Goal: Information Seeking & Learning: Learn about a topic

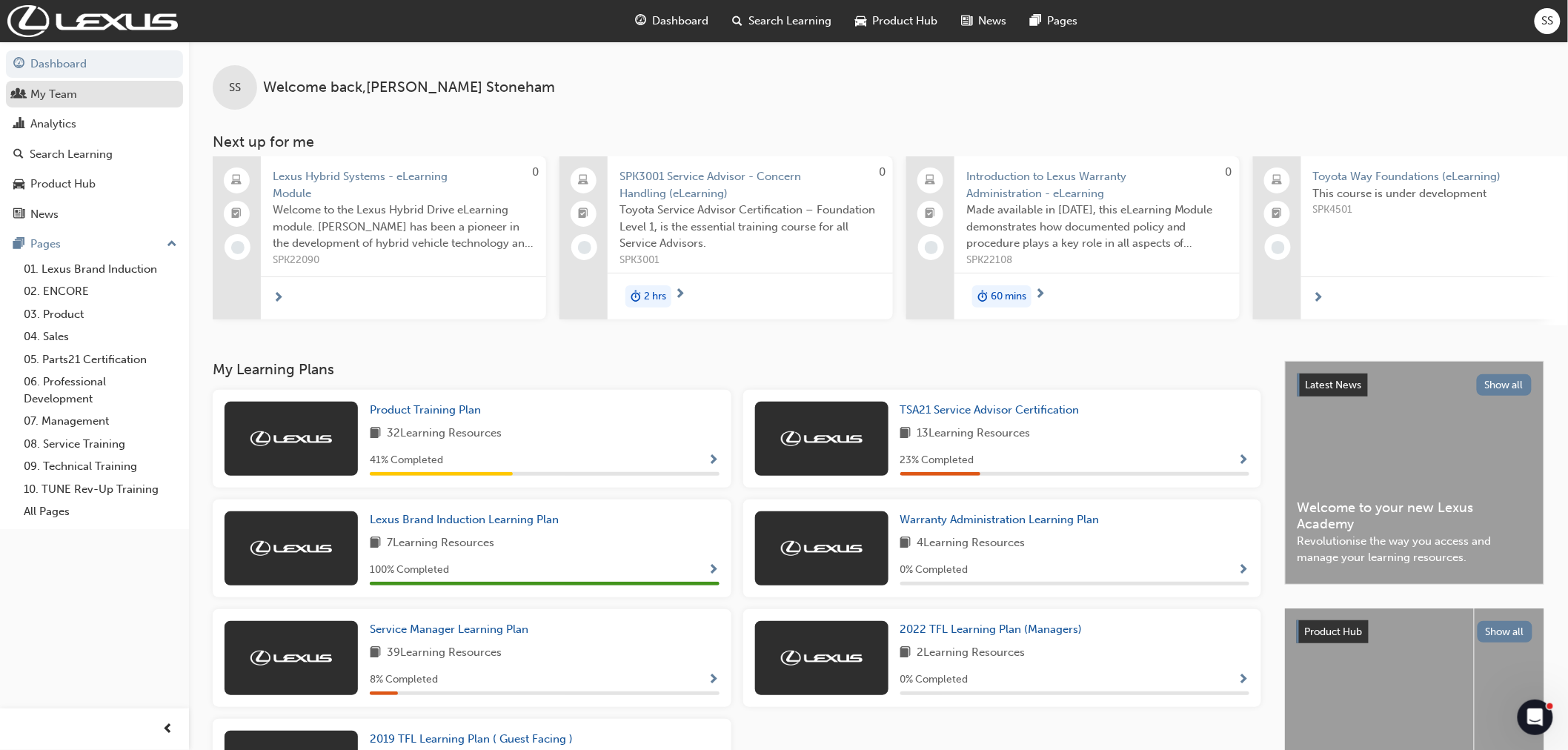
click at [62, 99] on div "My Team" at bounding box center [53, 94] width 47 height 17
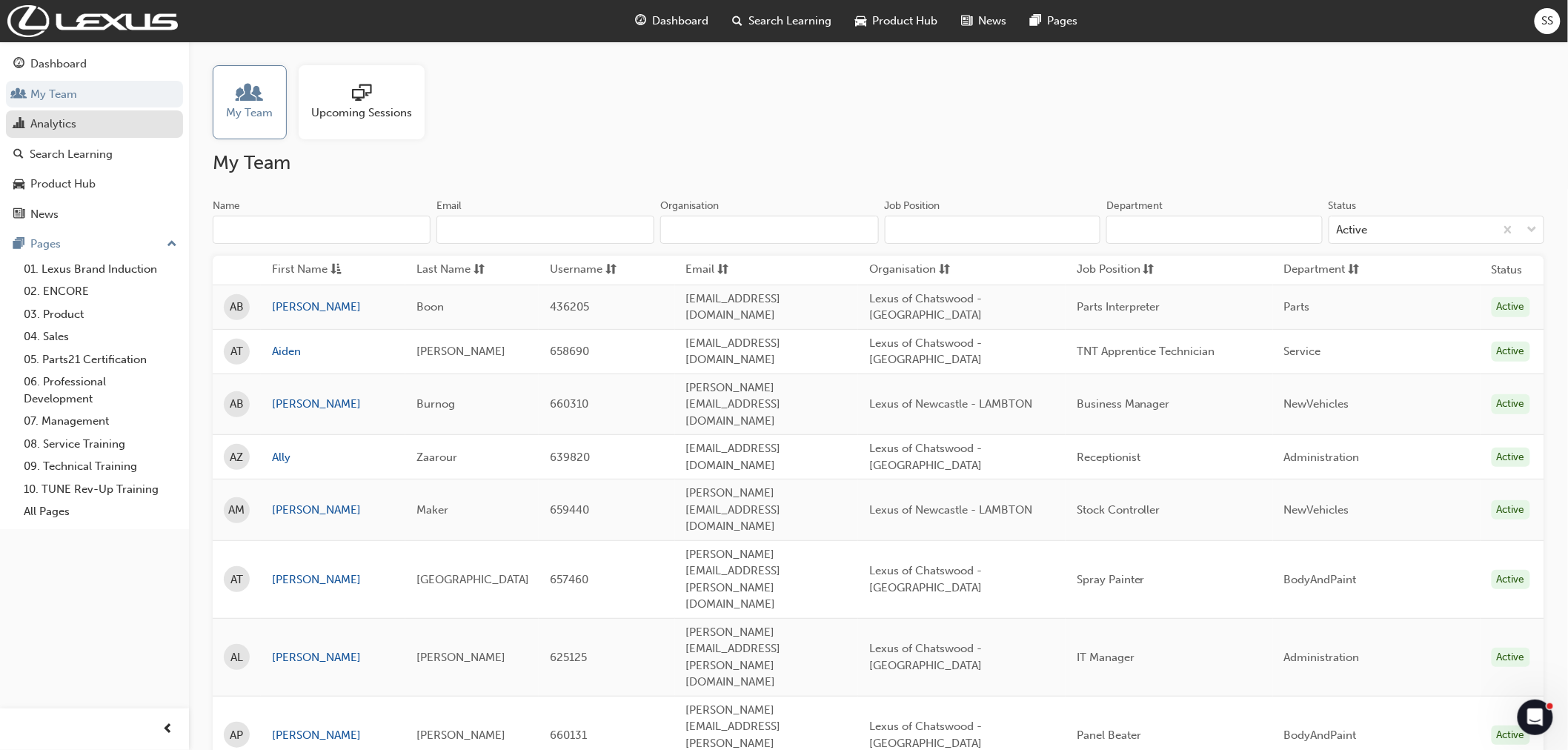
click at [67, 124] on div "Analytics" at bounding box center [53, 124] width 46 height 17
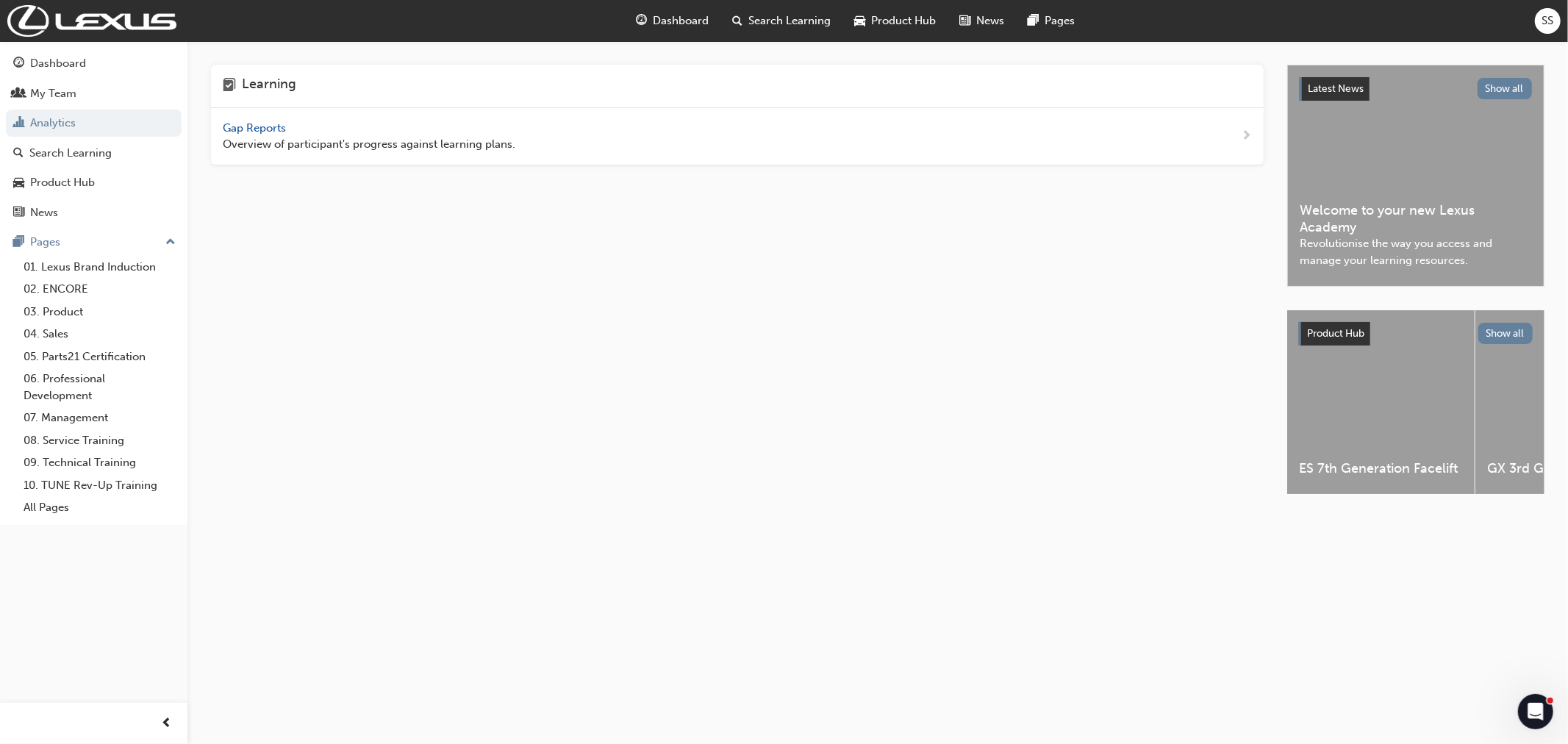
click at [259, 123] on span "Gap Reports" at bounding box center [256, 127] width 66 height 13
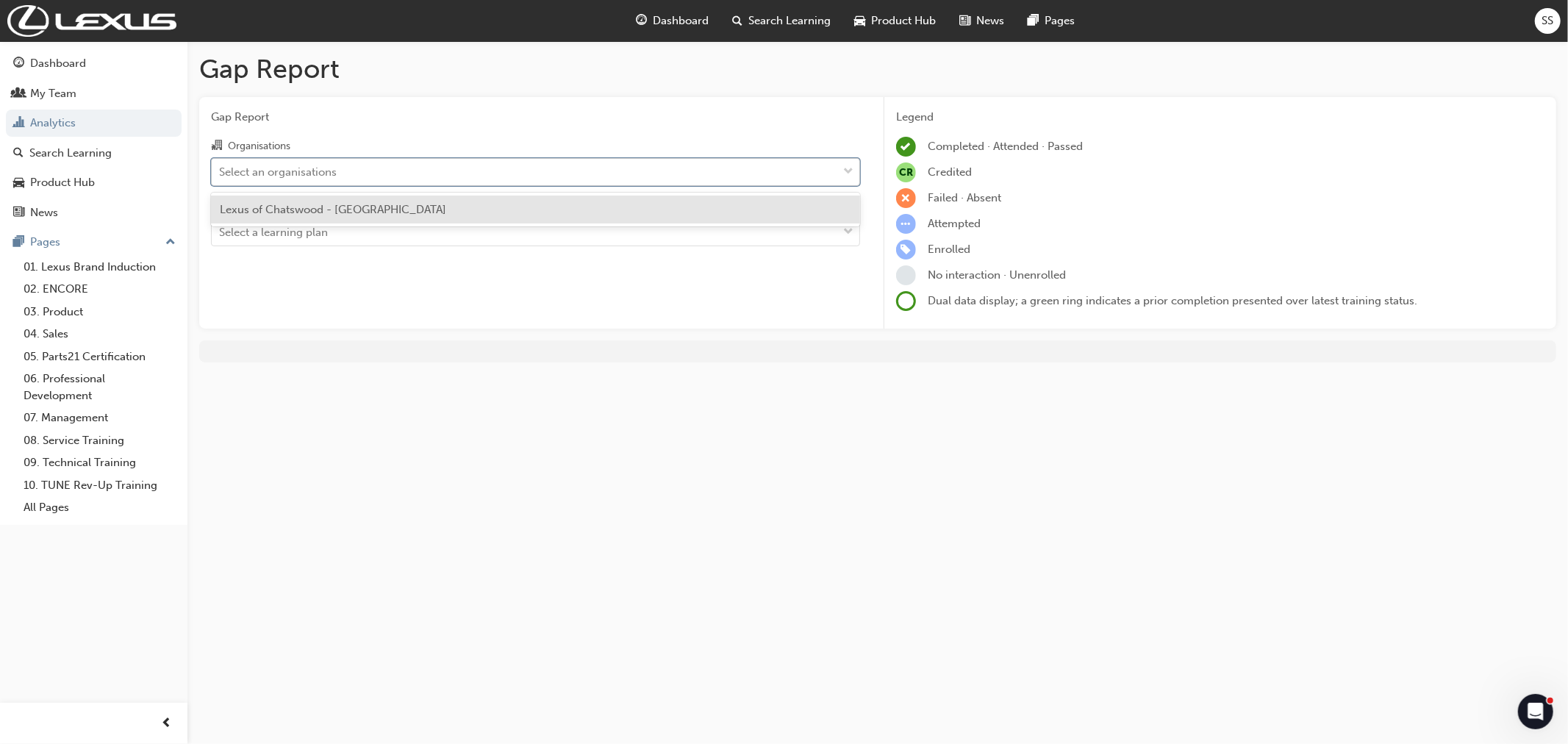
click at [408, 171] on div "Select an organisations" at bounding box center [525, 172] width 625 height 26
click at [221, 171] on input "Organisations option Lexus of Chatswood - CHATSWOOD focused, 1 of 1. 1 result a…" at bounding box center [220, 171] width 2 height 13
click at [354, 215] on span "Lexus of Chatswood - [GEOGRAPHIC_DATA]" at bounding box center [333, 209] width 226 height 13
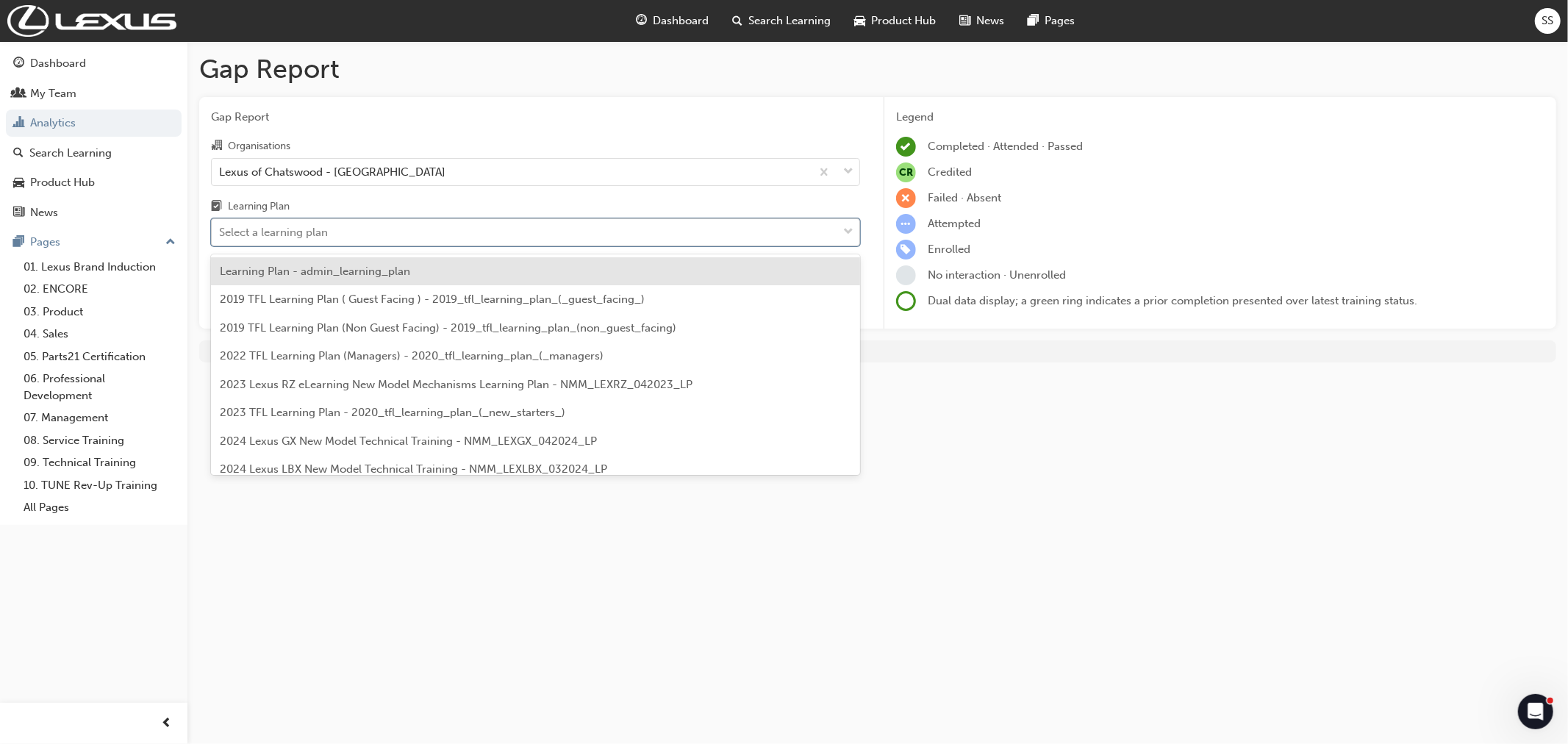
click at [364, 233] on div "Select a learning plan" at bounding box center [525, 233] width 625 height 26
click at [221, 233] on input "Learning Plan option Learning Plan - admin_learning_plan focused, 1 of 146. 146…" at bounding box center [220, 232] width 2 height 13
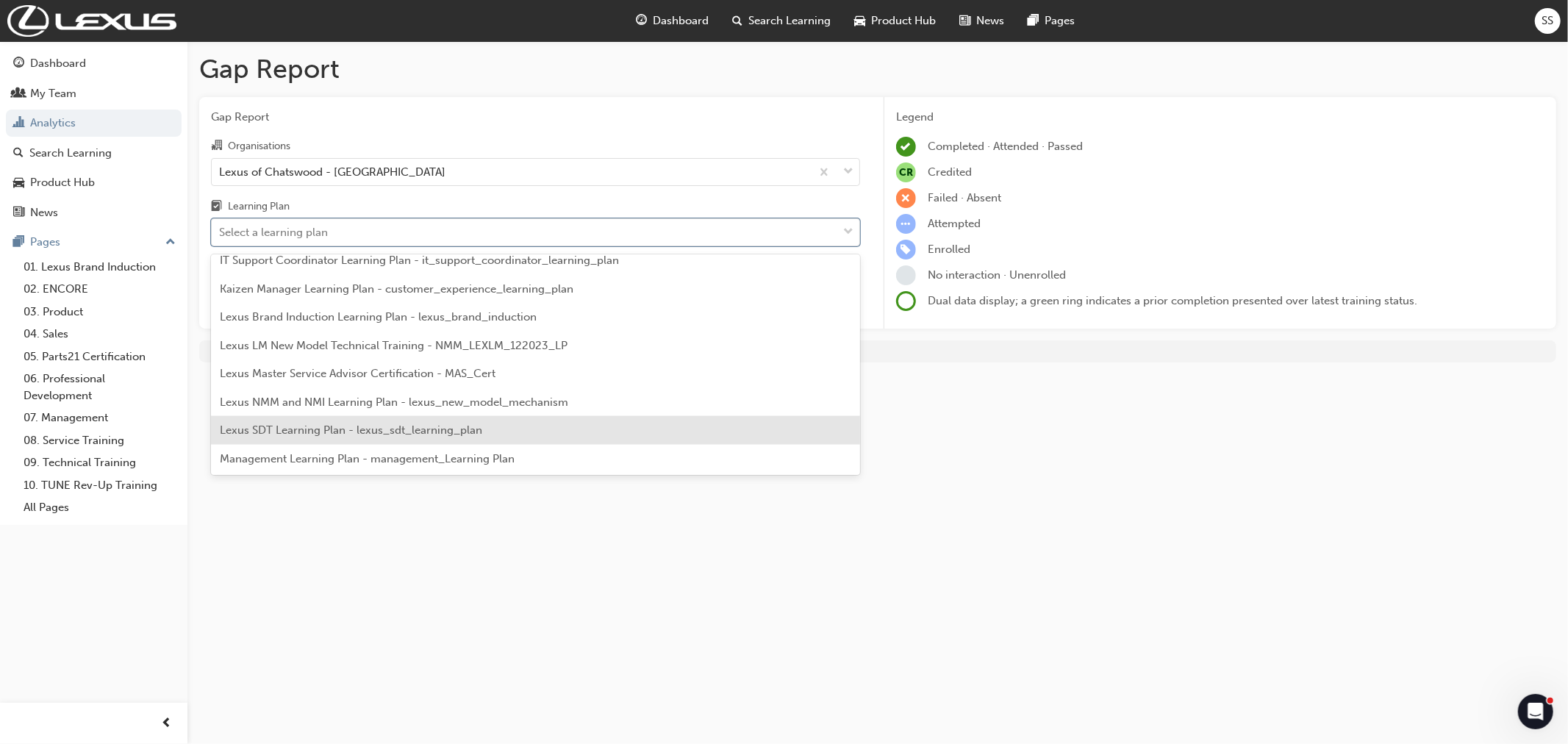
scroll to position [2117, 0]
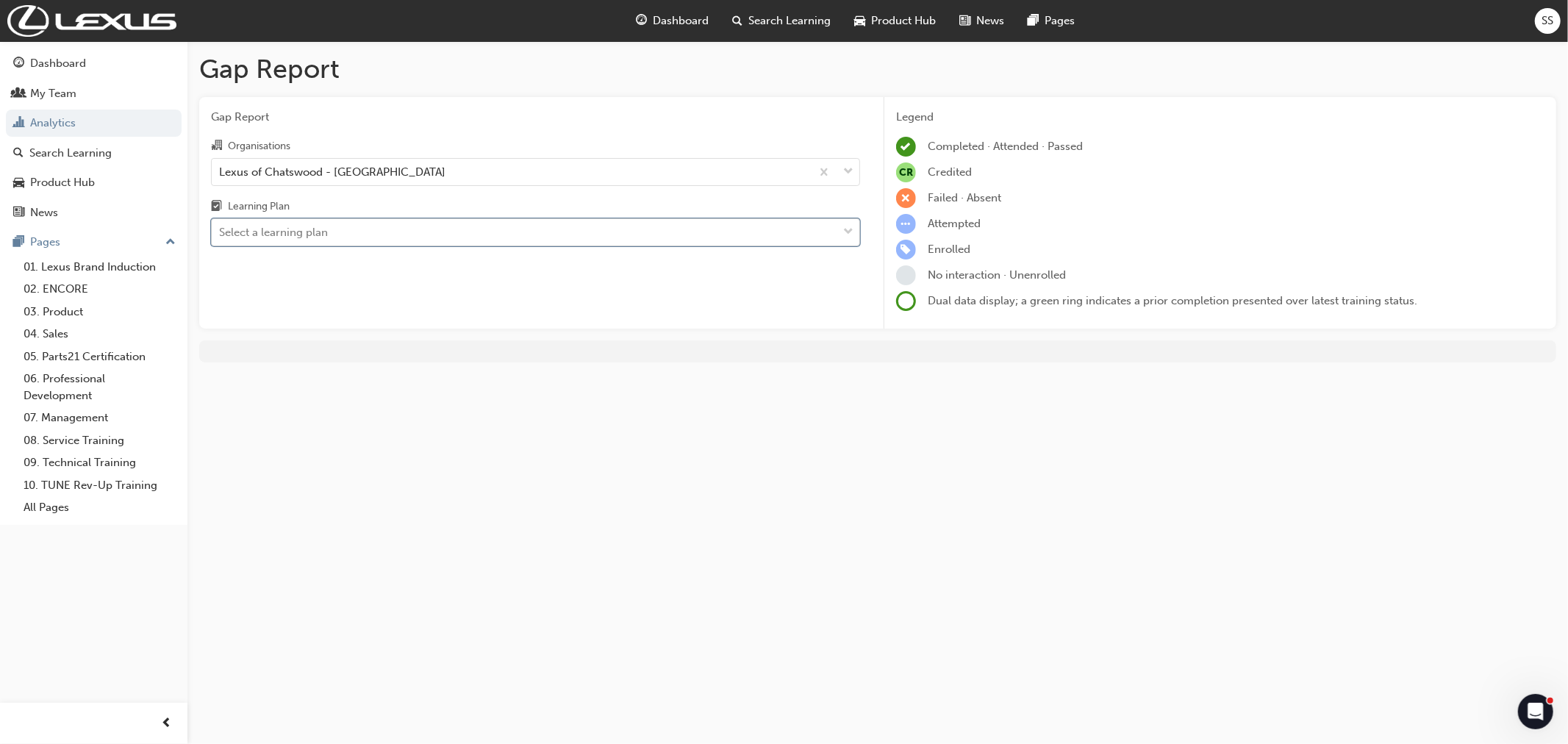
click at [291, 233] on div "Select a learning plan" at bounding box center [273, 232] width 108 height 17
click at [221, 233] on input "Learning Plan 0 results available. Select is focused ,type to refine list, pres…" at bounding box center [220, 232] width 2 height 13
type input "team 21"
drag, startPoint x: 296, startPoint y: 226, endPoint x: 192, endPoint y: 245, distance: 105.7
click at [192, 245] on div "Gap Report Gap Report Organisations Lexus of Chatswood - CHATSWOOD Learning Pla…" at bounding box center [878, 214] width 1380 height 345
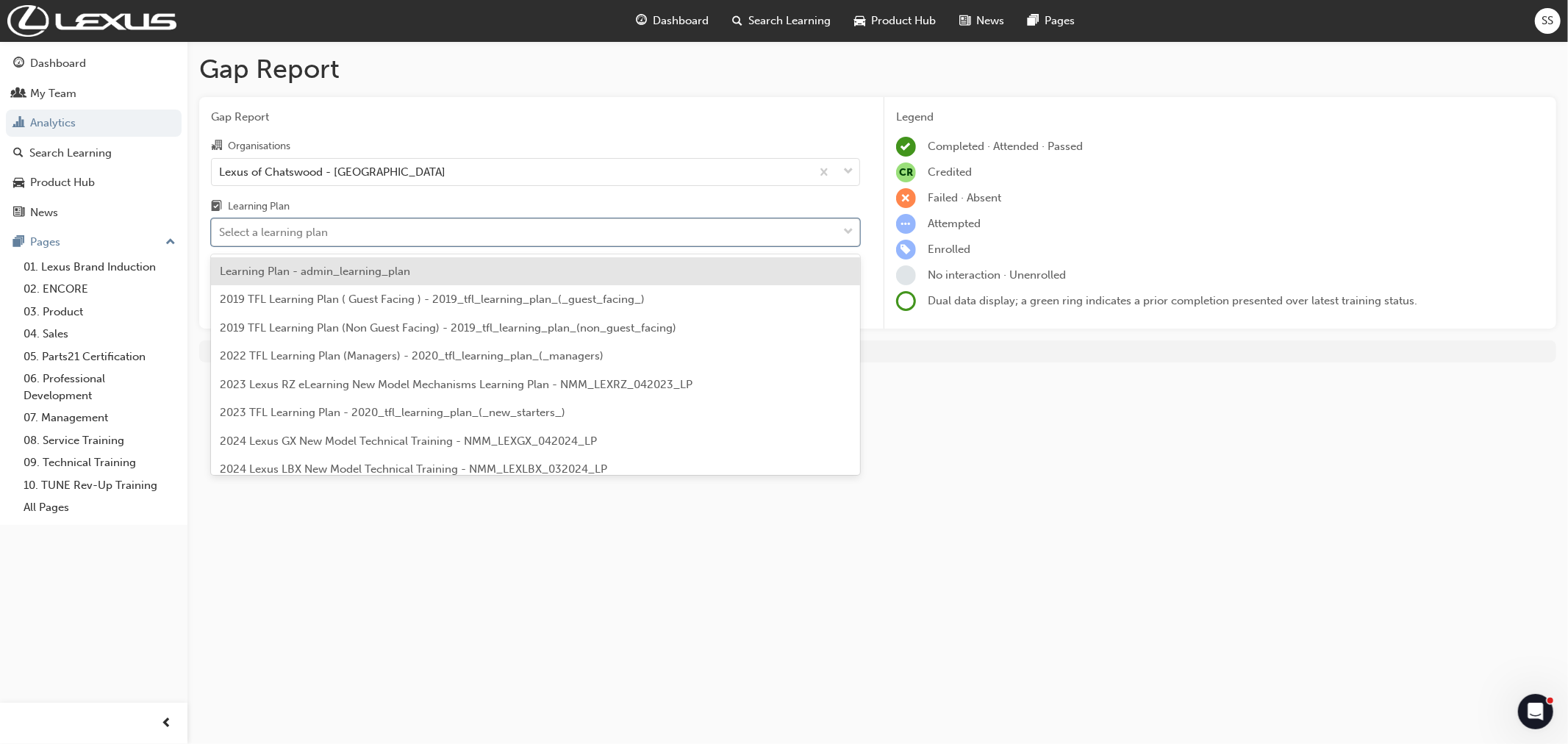
click at [238, 241] on div "Select a learning plan" at bounding box center [273, 232] width 108 height 17
click at [221, 238] on input "Learning Plan option Learning Plan - admin_learning_plan focused, 1 of 146. 146…" at bounding box center [220, 232] width 2 height 13
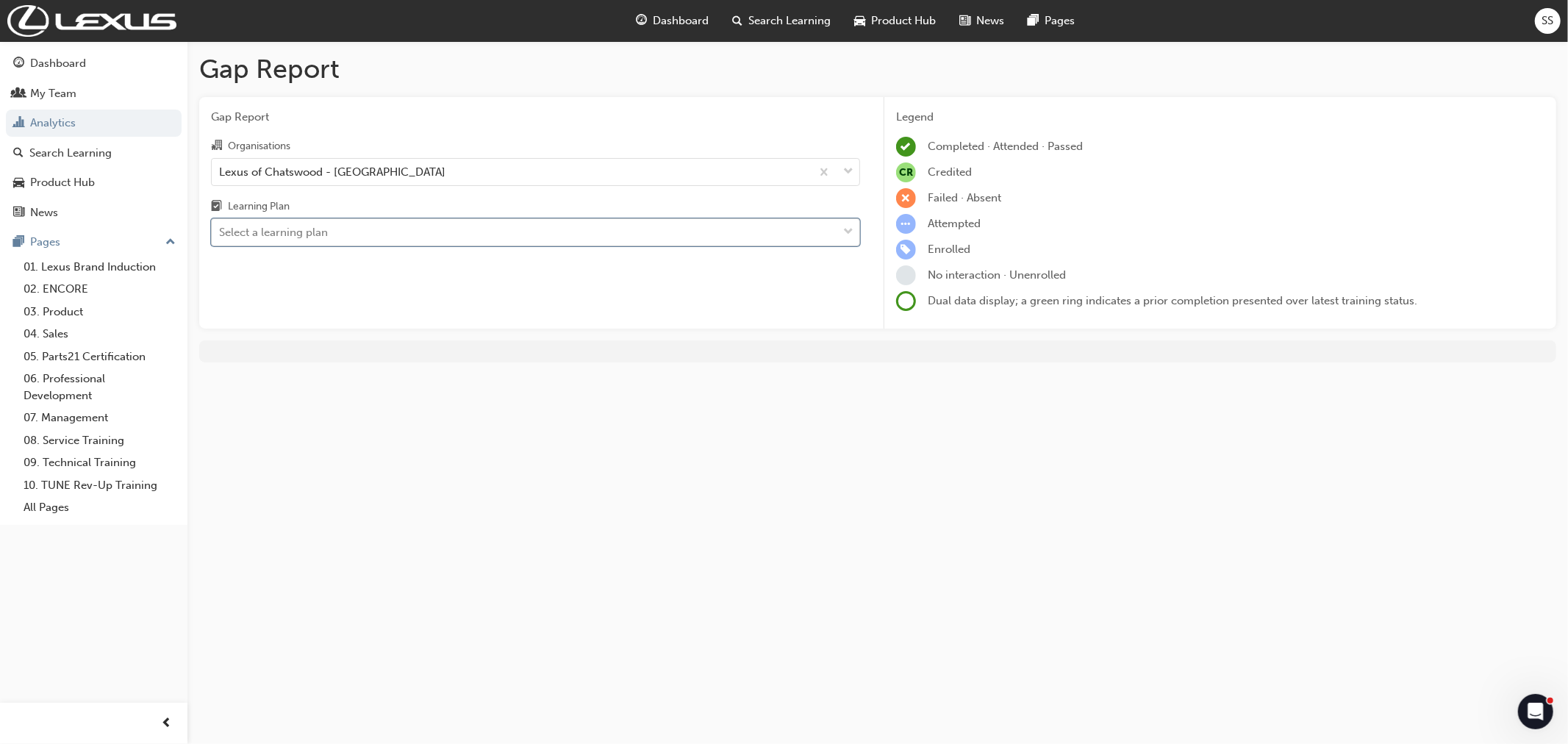
click at [264, 233] on div "Select a learning plan" at bounding box center [273, 232] width 108 height 17
click at [221, 233] on input "Learning Plan 0 results available. Select is focused ,type to refine list, pres…" at bounding box center [220, 232] width 2 height 13
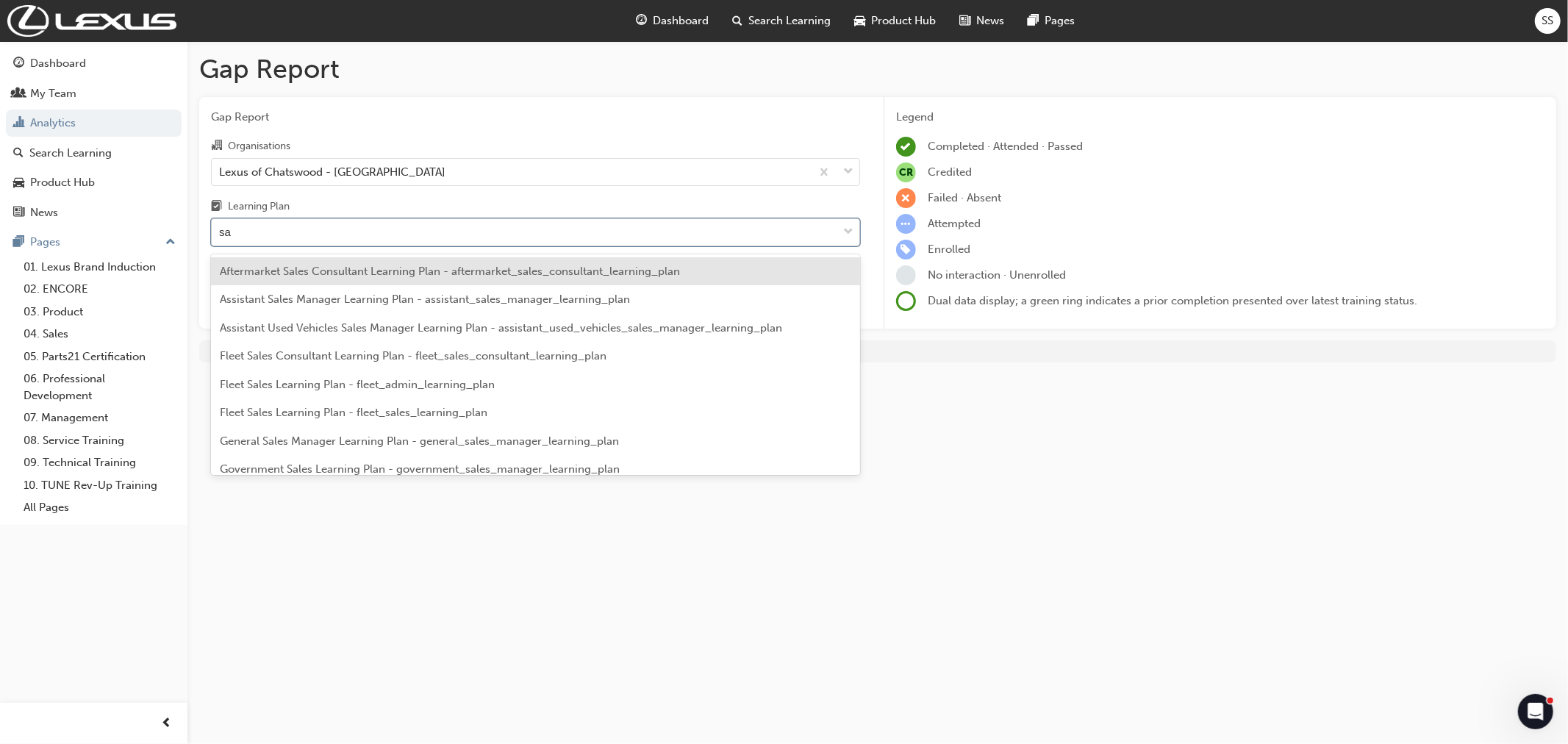
type input "s"
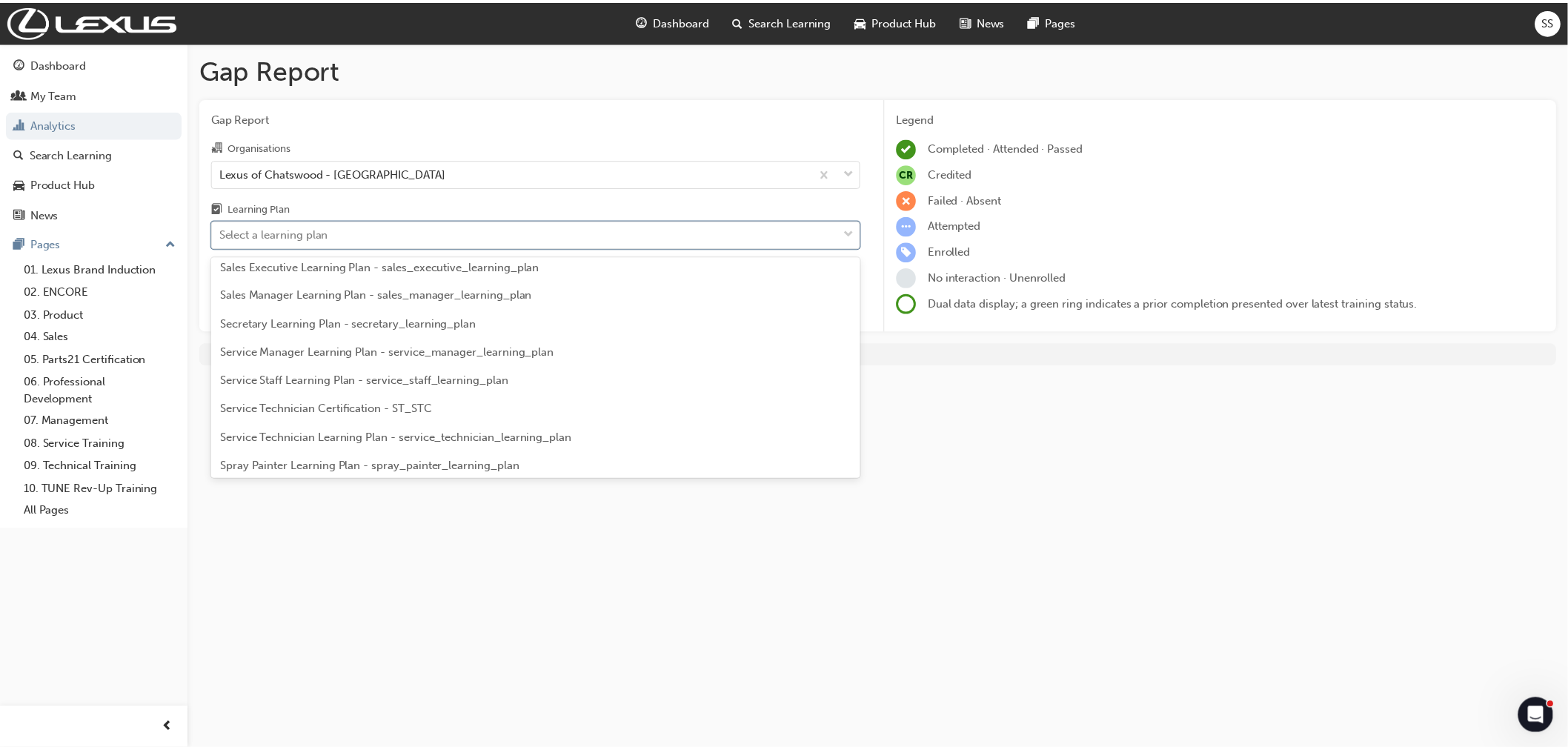
scroll to position [3205, 0]
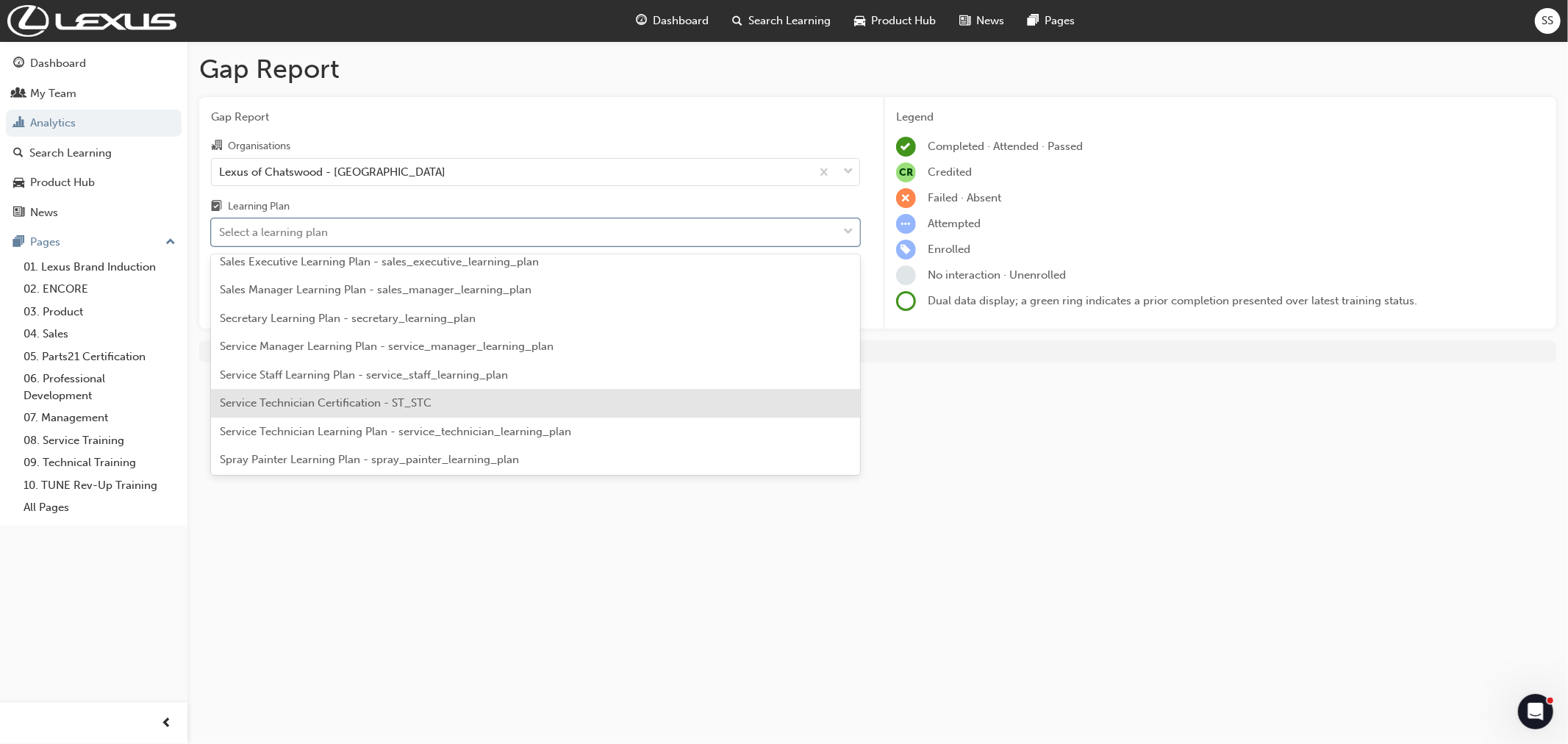
click at [347, 398] on span "Service Technician Certification - ST_STC" at bounding box center [326, 403] width 212 height 13
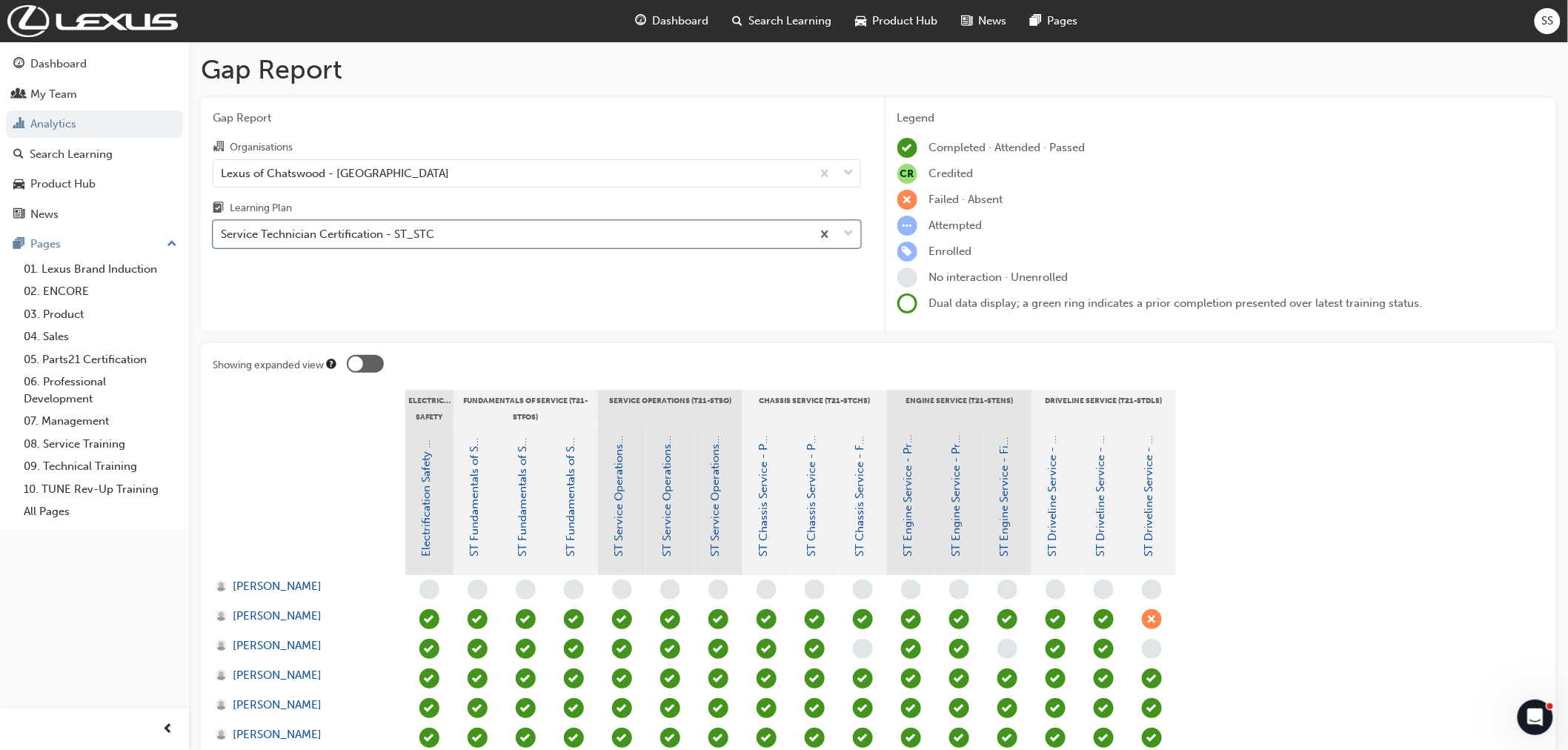
click at [491, 234] on div "Service Technician Certification - ST_STC" at bounding box center [513, 235] width 598 height 26
click at [223, 234] on input "Learning Plan option Service Technician Certification - ST_STC, selected. 0 res…" at bounding box center [222, 234] width 2 height 13
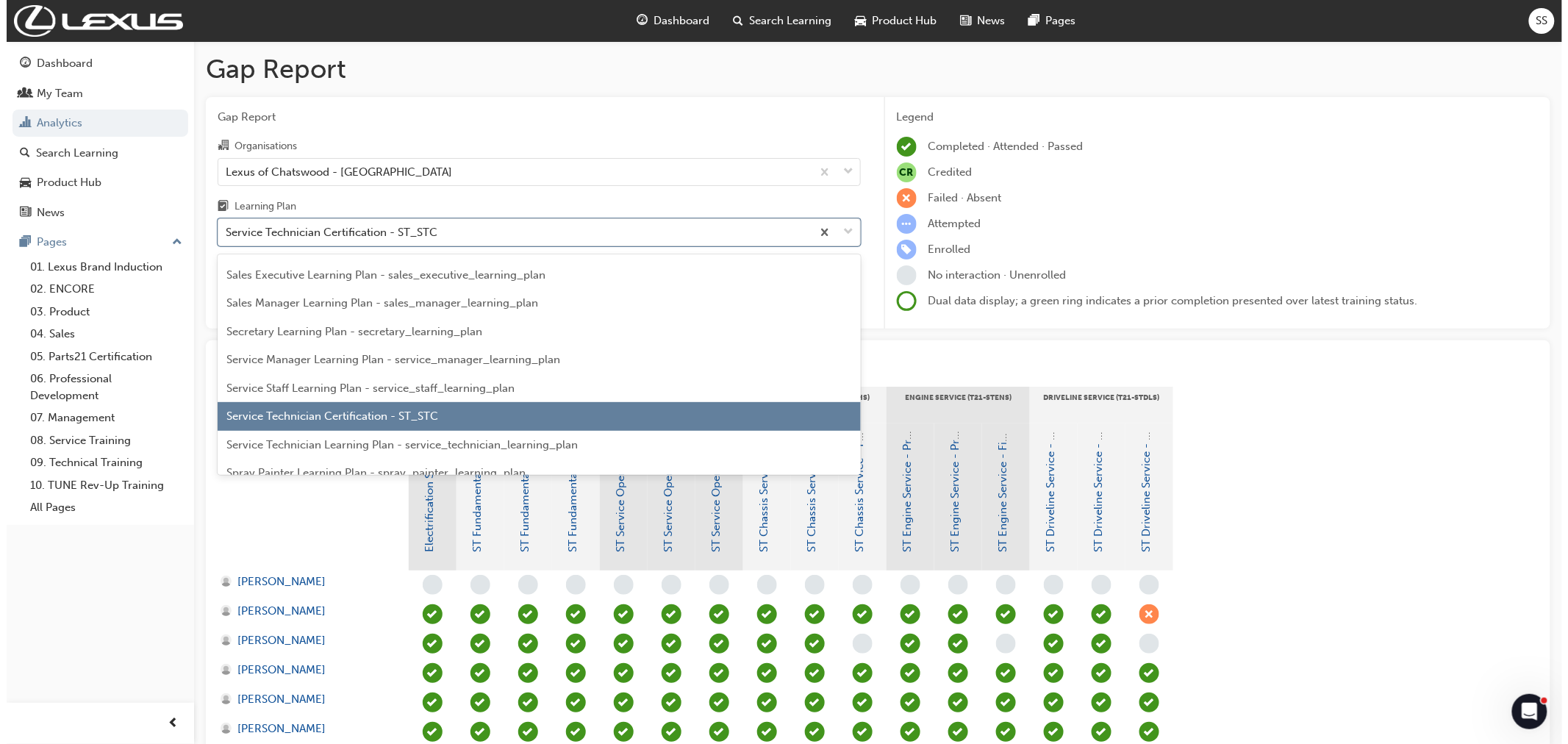
scroll to position [3210, 0]
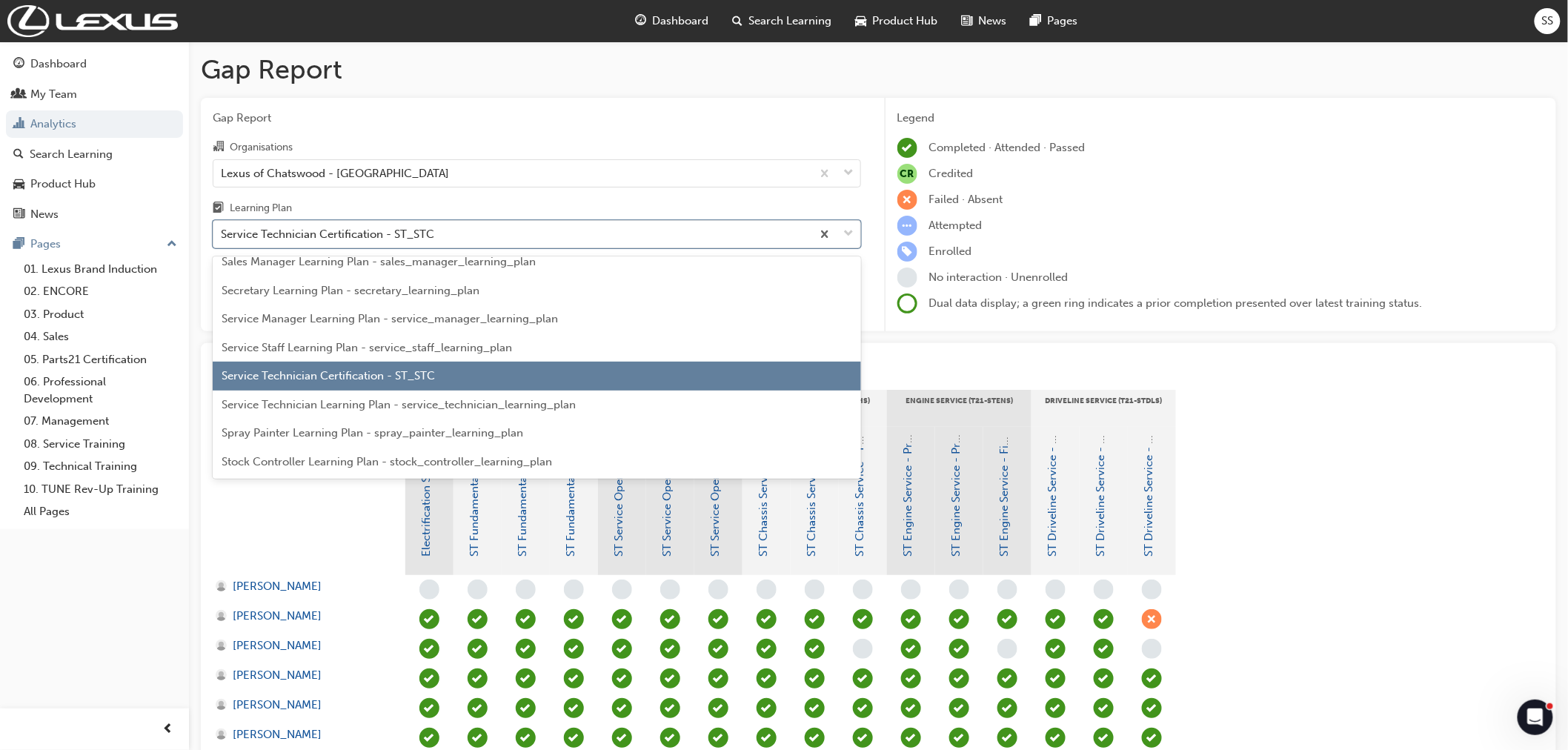
click at [284, 405] on span "Service Technician Learning Plan - service_technician_learning_plan" at bounding box center [399, 405] width 354 height 14
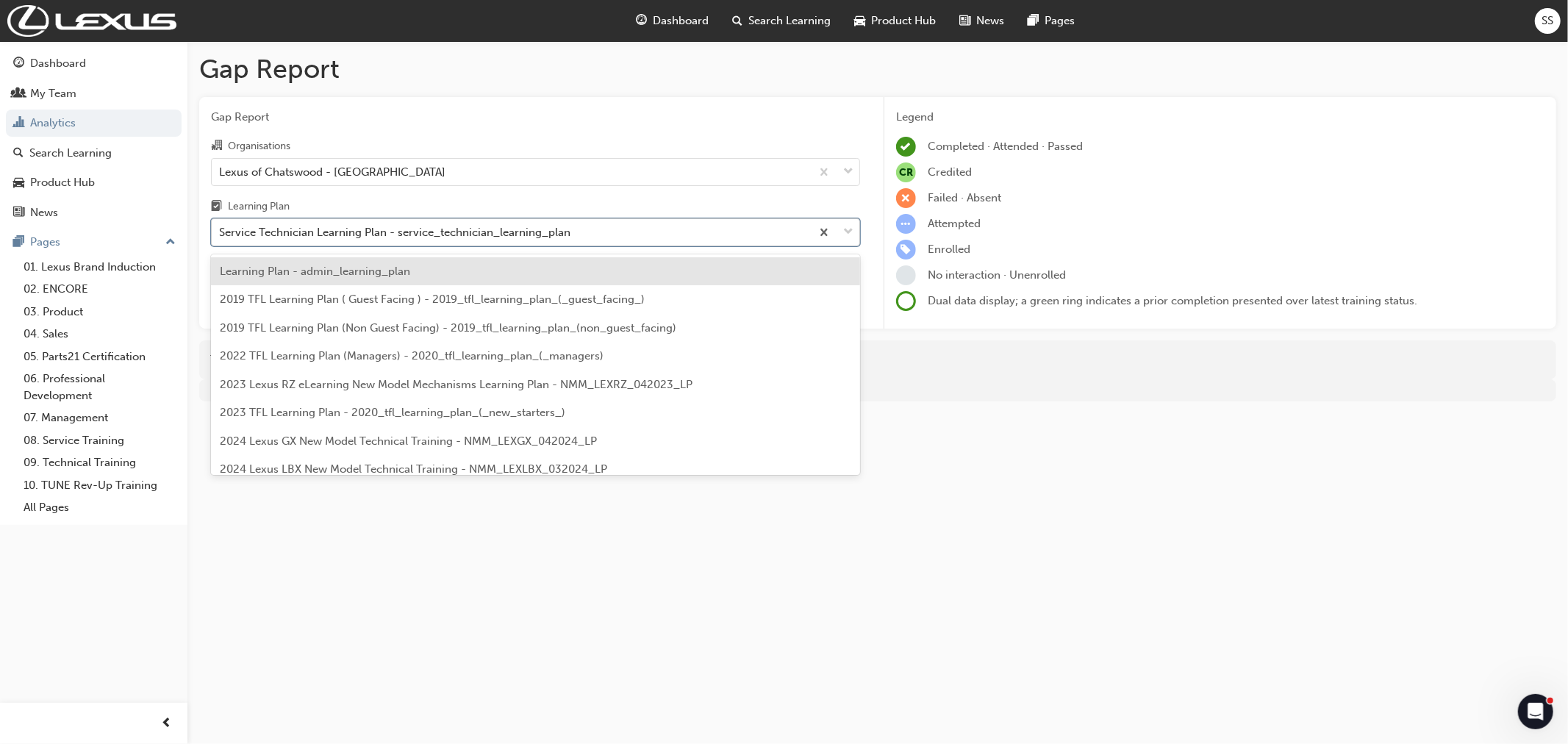
click at [480, 237] on div "Service Technician Learning Plan - service_technician_learning_plan" at bounding box center [395, 232] width 351 height 17
click at [221, 237] on input "Learning Plan option Service Technician Learning Plan - service_technician_lear…" at bounding box center [220, 232] width 2 height 13
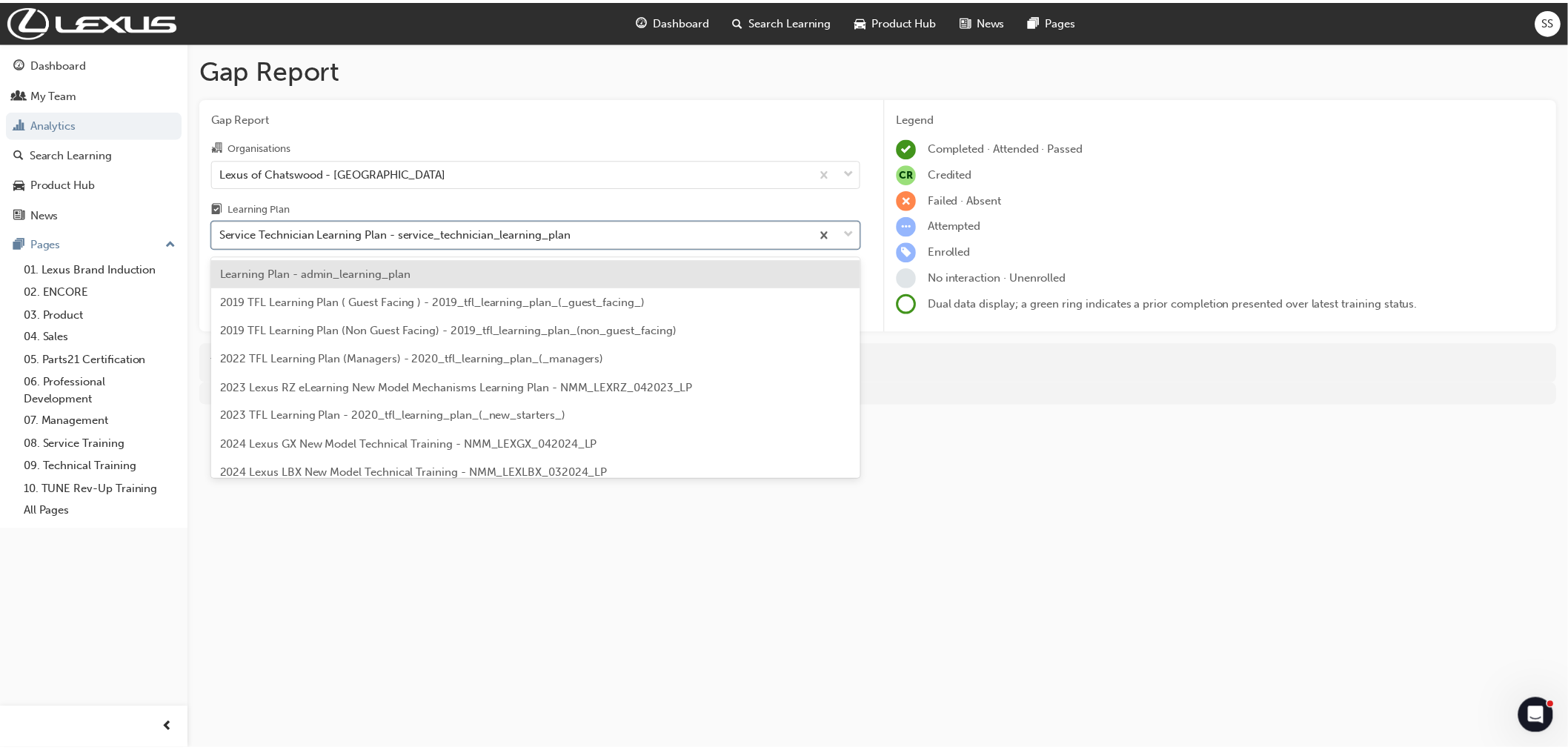
scroll to position [3183, 0]
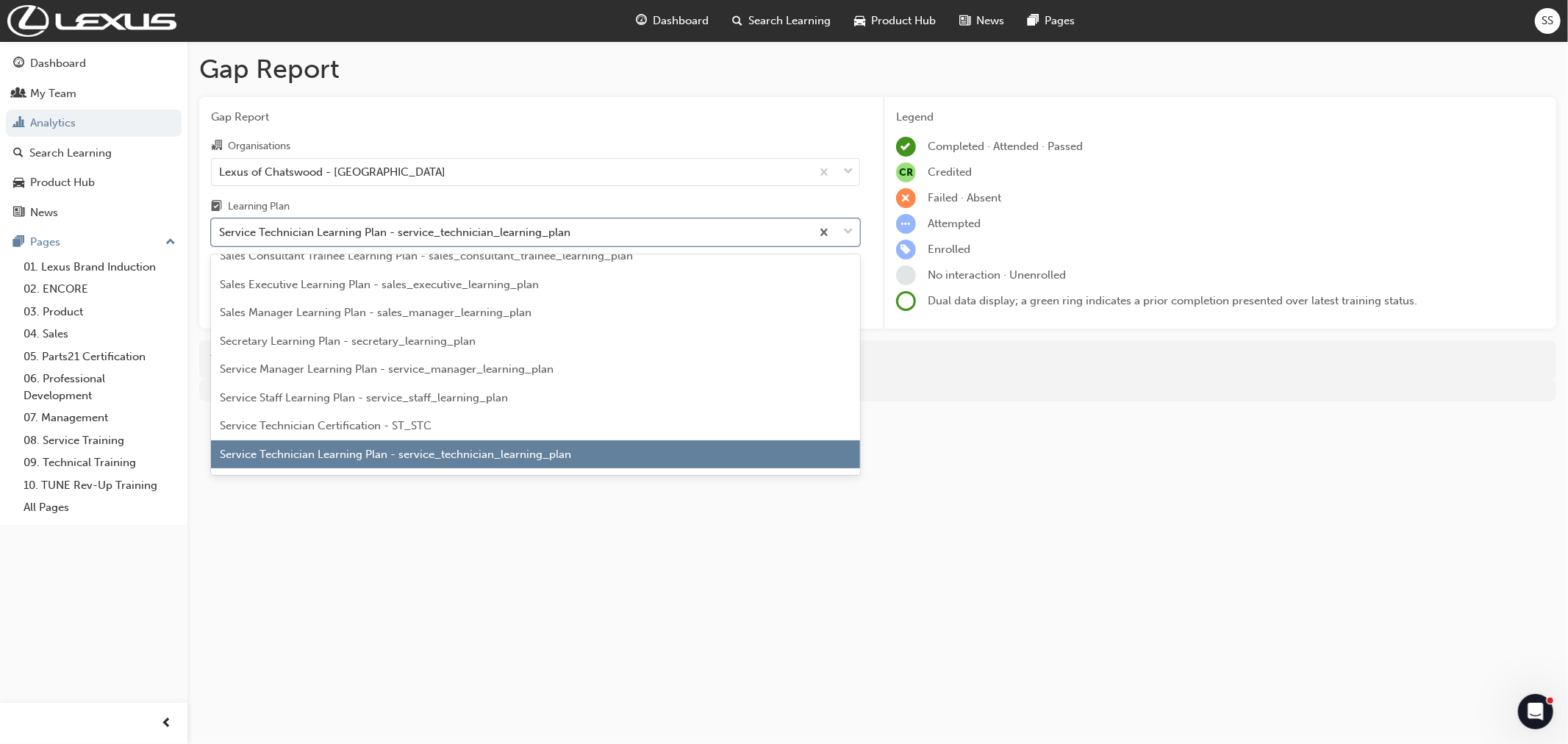
click at [303, 419] on span "Service Technician Certification - ST_STC" at bounding box center [326, 425] width 212 height 13
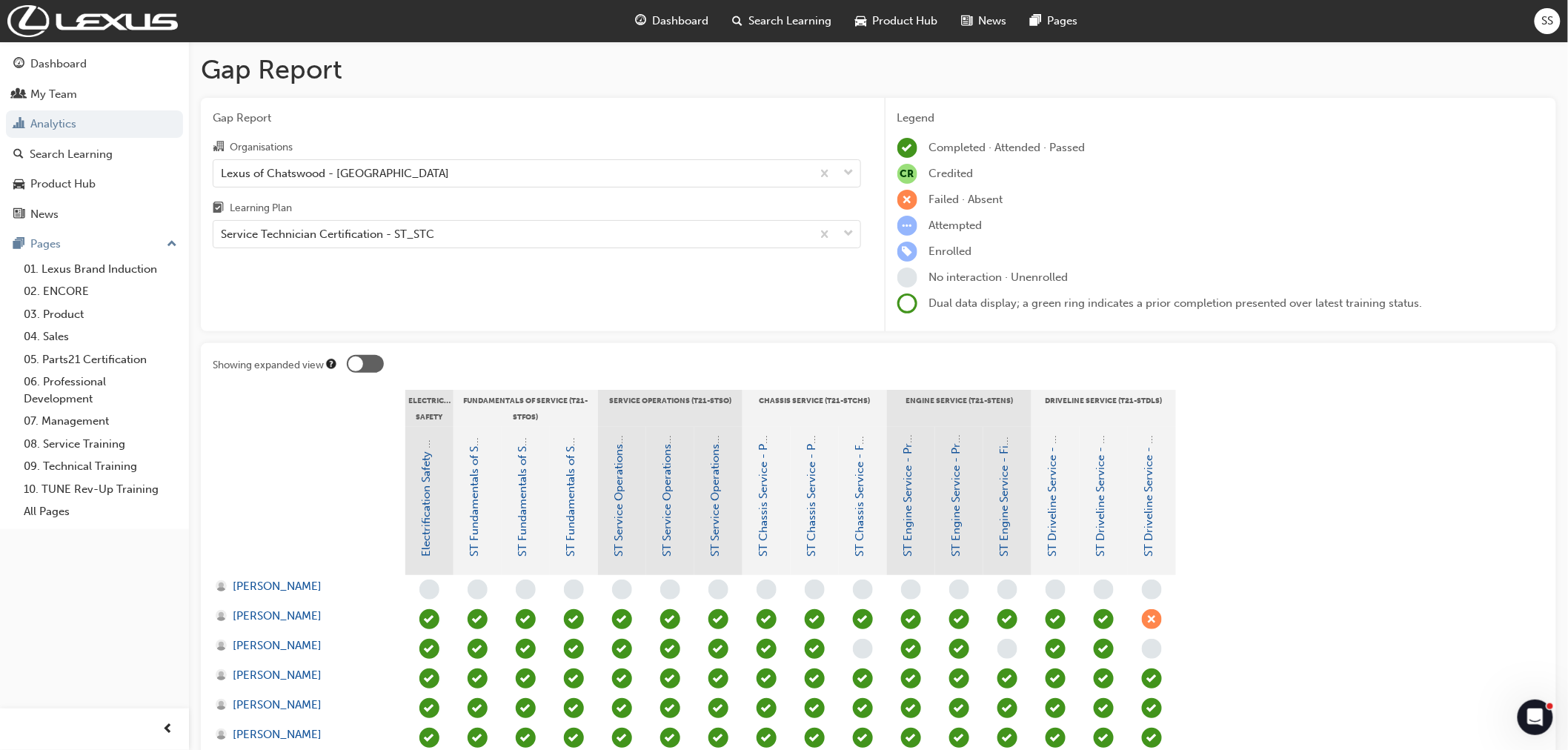
click at [356, 364] on div at bounding box center [356, 364] width 15 height 15
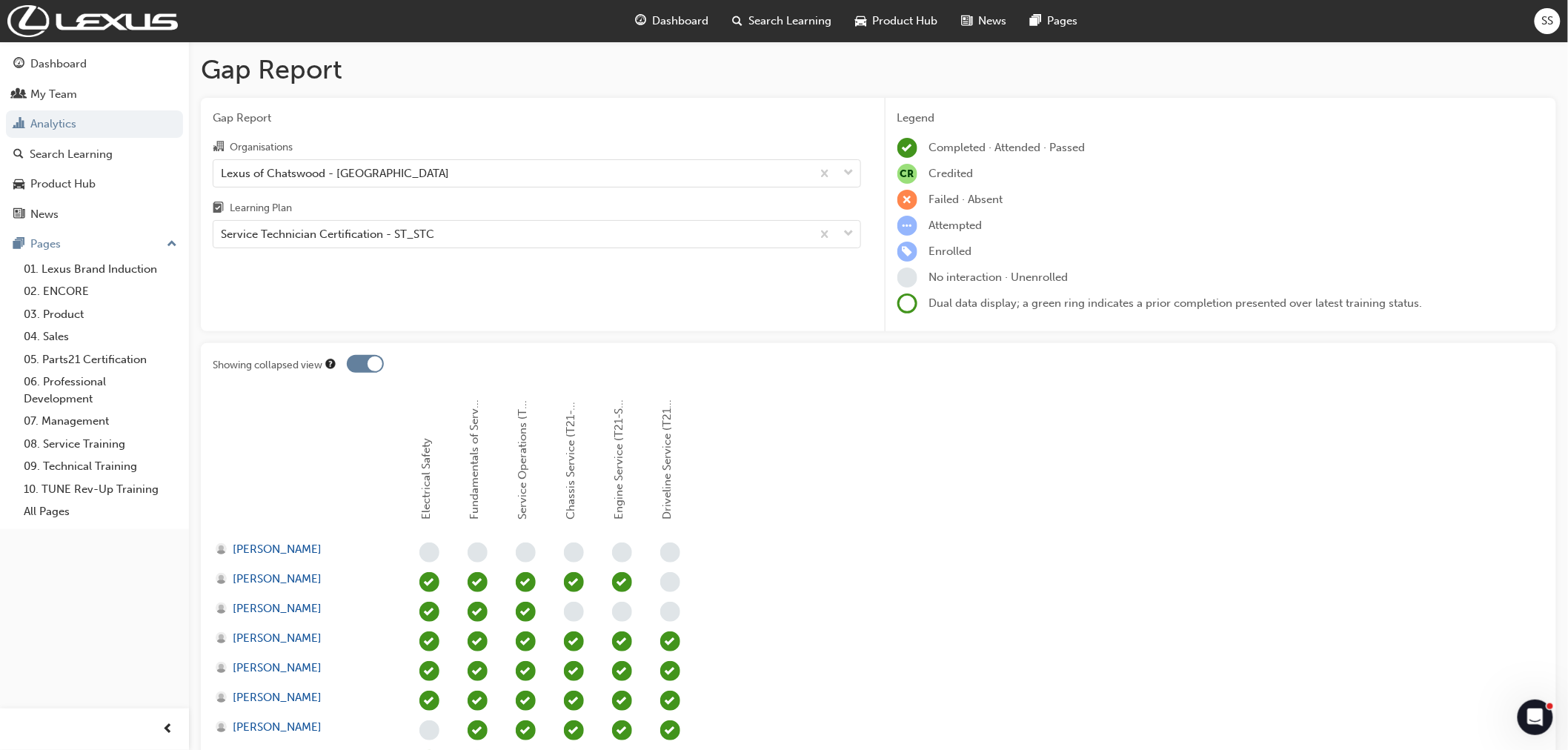
scroll to position [297, 0]
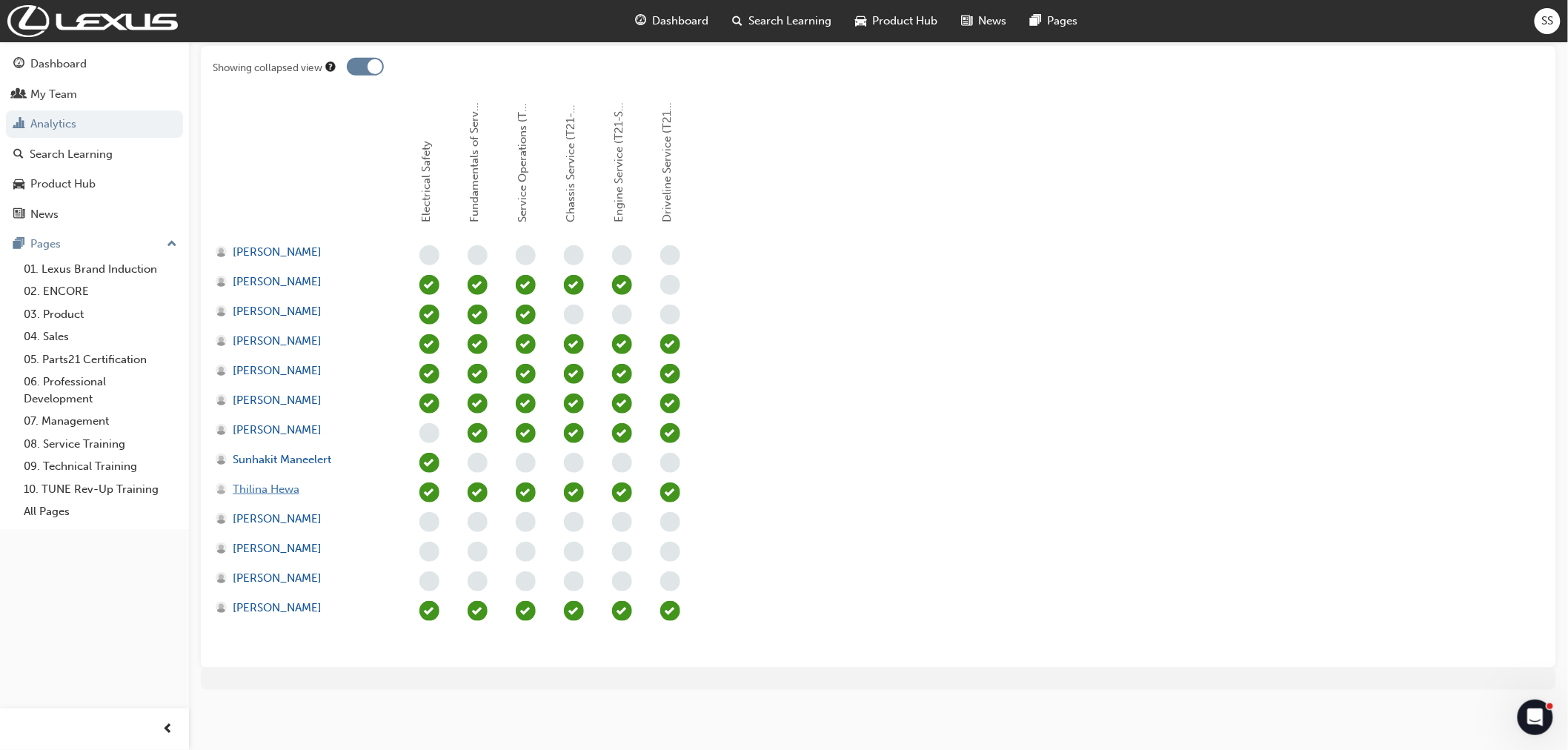
drag, startPoint x: 276, startPoint y: 486, endPoint x: 248, endPoint y: 485, distance: 28.0
click at [248, 490] on span "Thilina Hewa" at bounding box center [266, 489] width 67 height 17
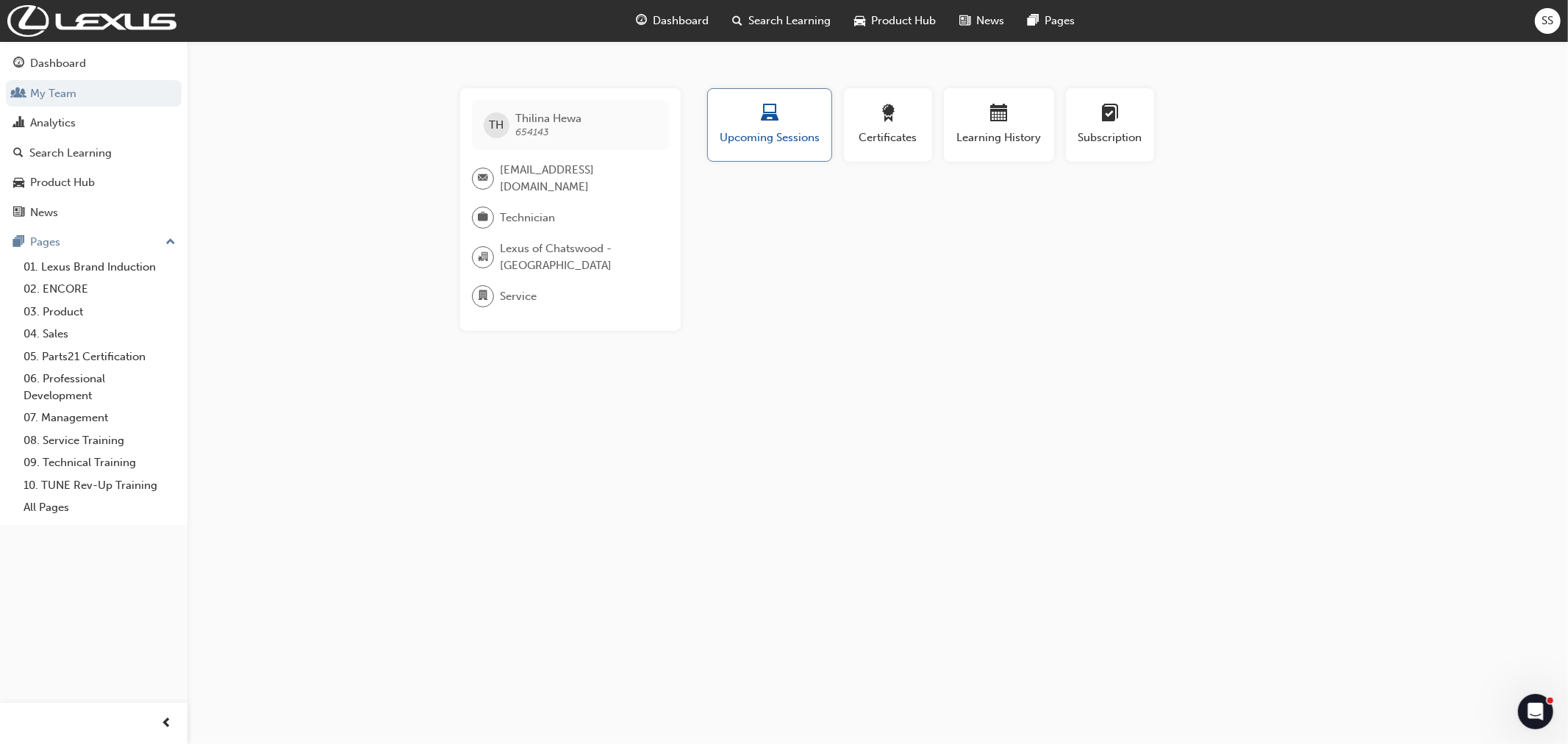
click at [760, 118] on div "button" at bounding box center [769, 116] width 101 height 23
click at [765, 138] on span "Upcoming Sessions" at bounding box center [769, 137] width 101 height 17
click at [885, 140] on span "Certificates" at bounding box center [888, 137] width 66 height 17
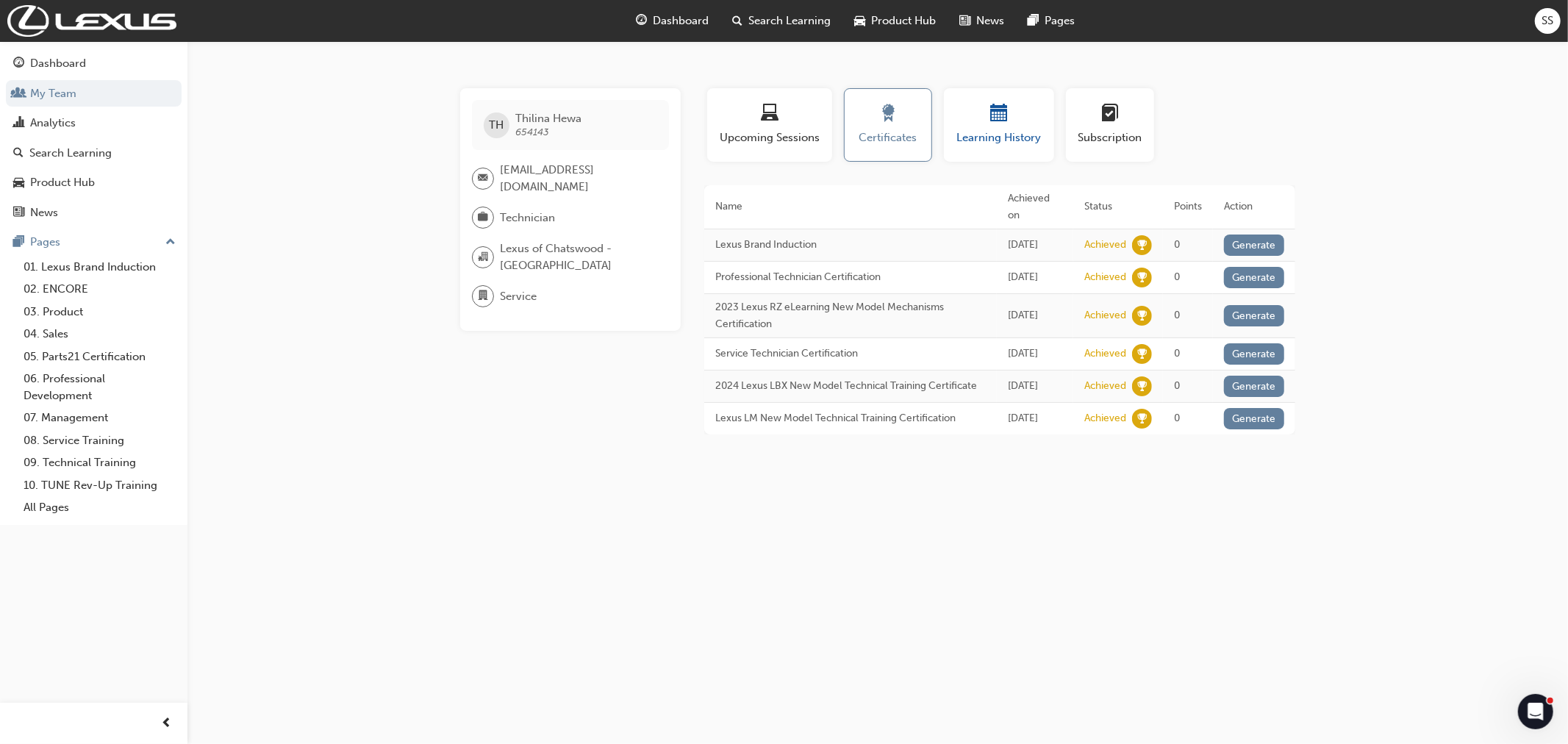
click at [990, 115] on span "calendar-icon" at bounding box center [999, 114] width 17 height 20
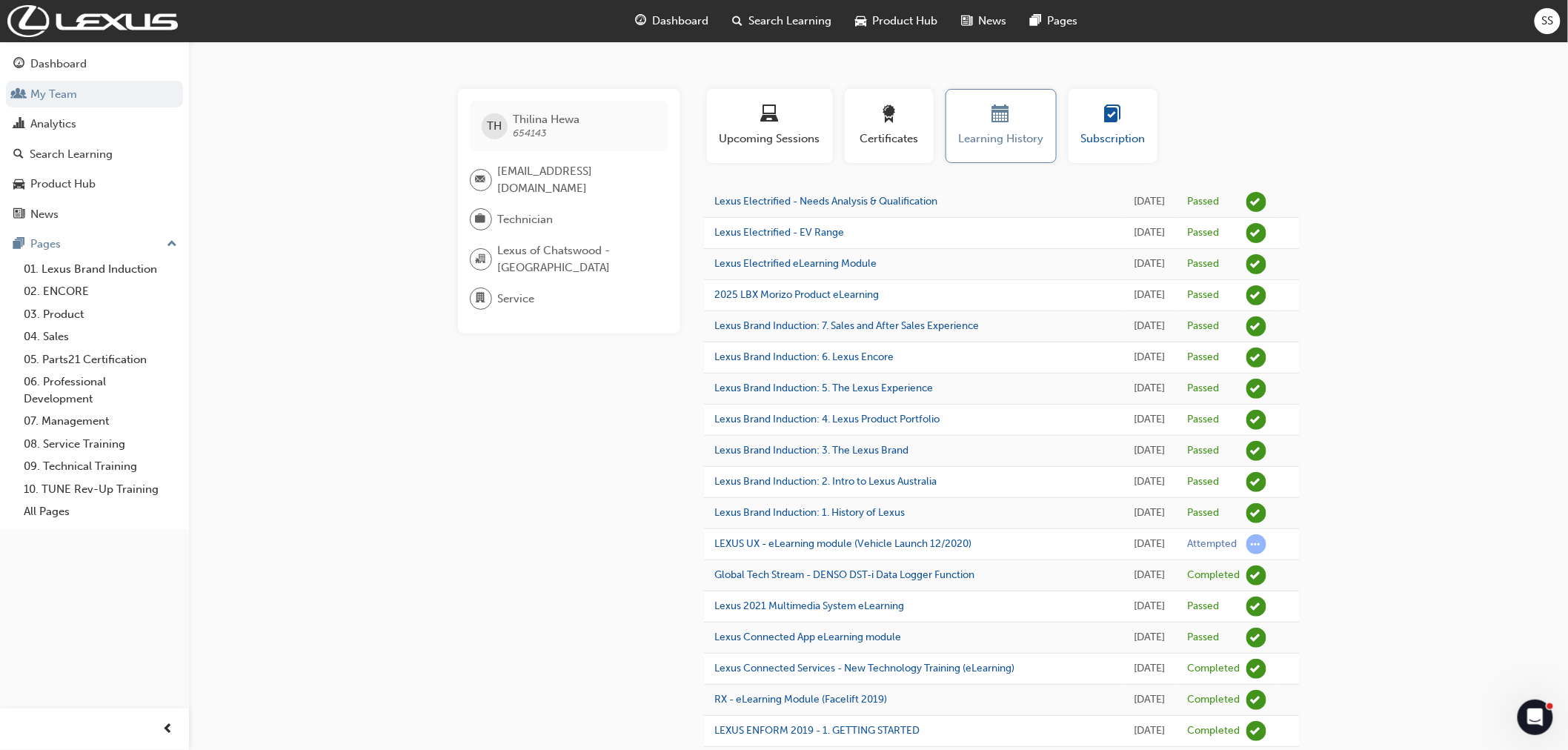
click at [1109, 112] on span "learningplan-icon" at bounding box center [1113, 115] width 18 height 20
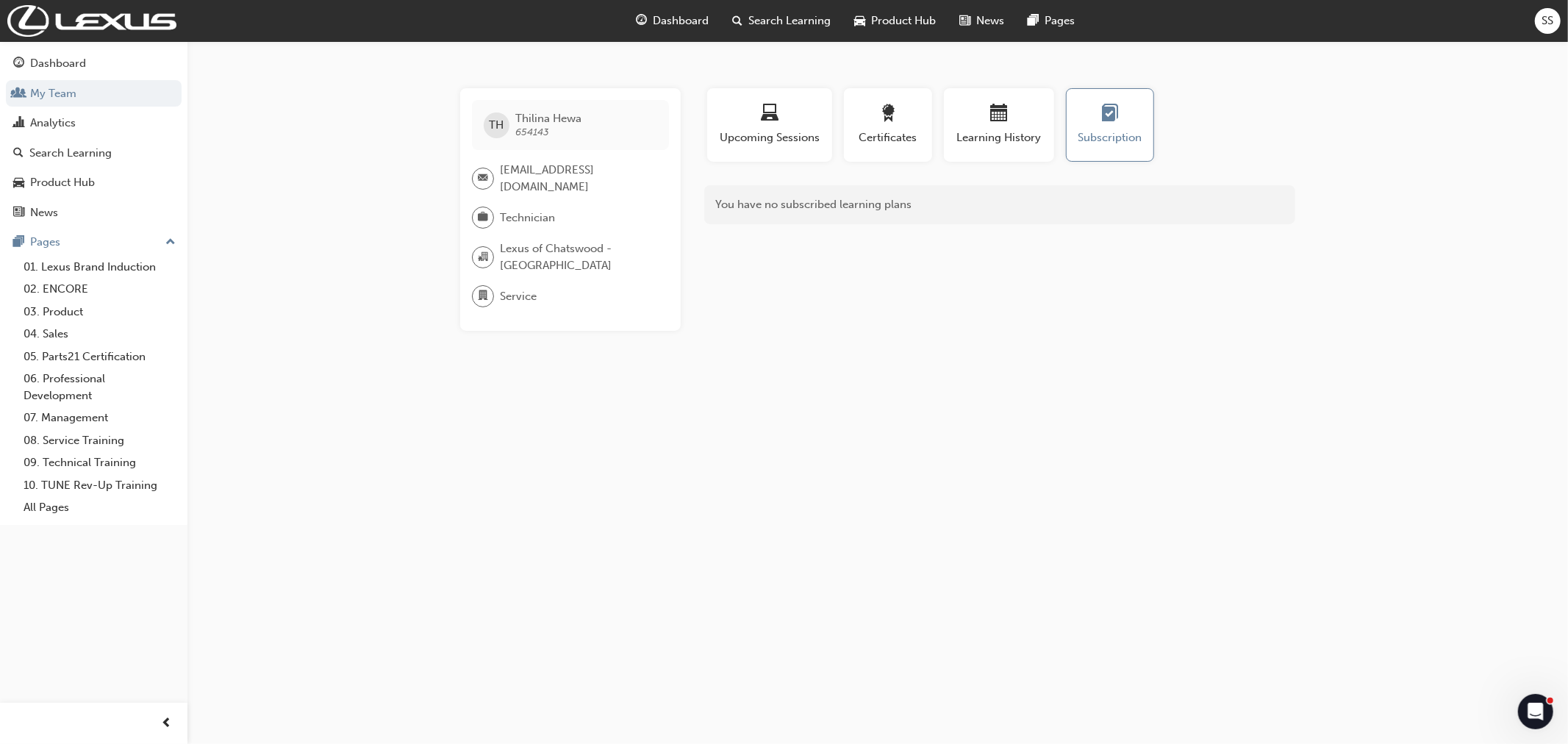
click at [526, 216] on span "Technician" at bounding box center [528, 218] width 55 height 17
click at [88, 153] on div "Search Learning" at bounding box center [70, 153] width 82 height 17
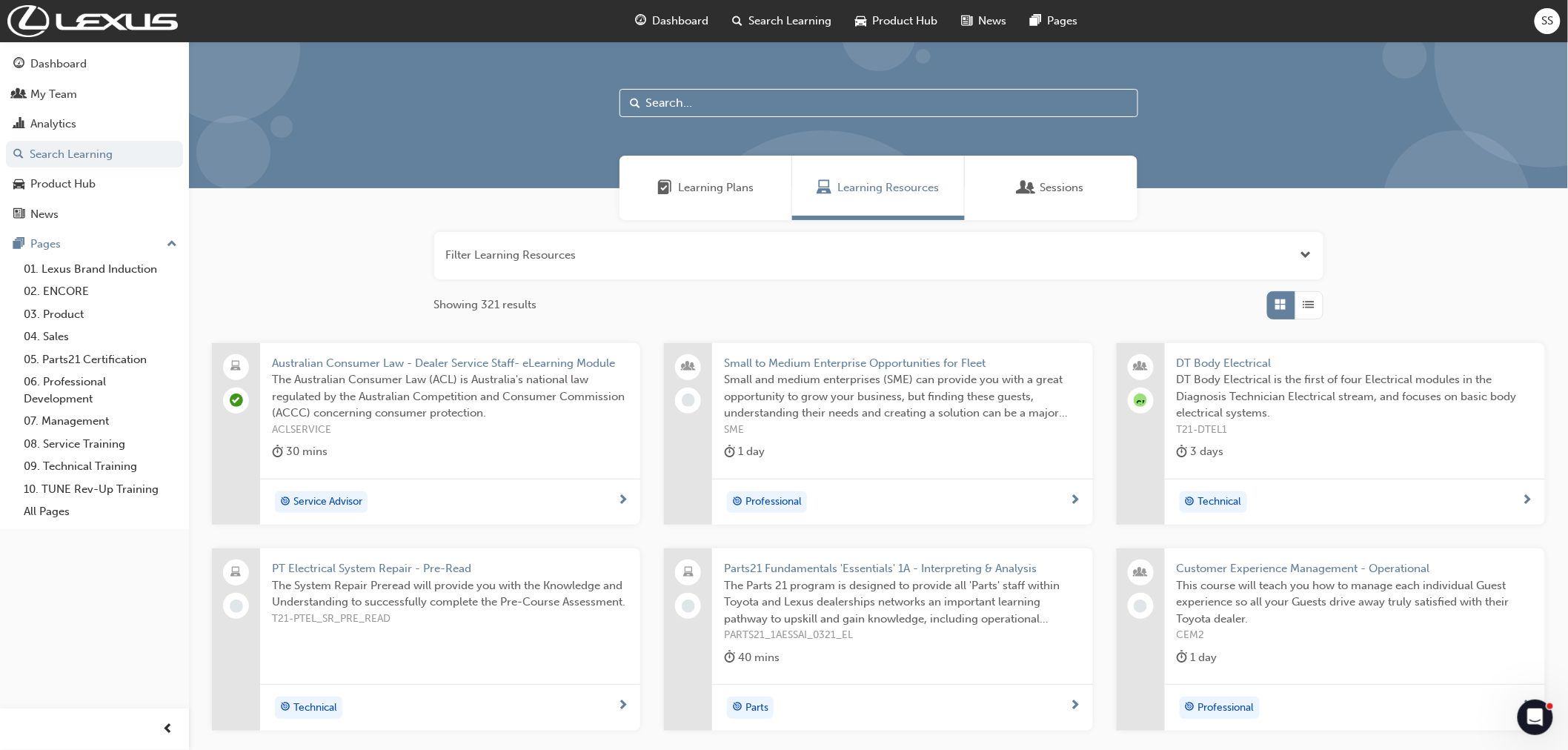
click at [667, 97] on input "text" at bounding box center [879, 102] width 518 height 28
